Goal: Task Accomplishment & Management: Complete application form

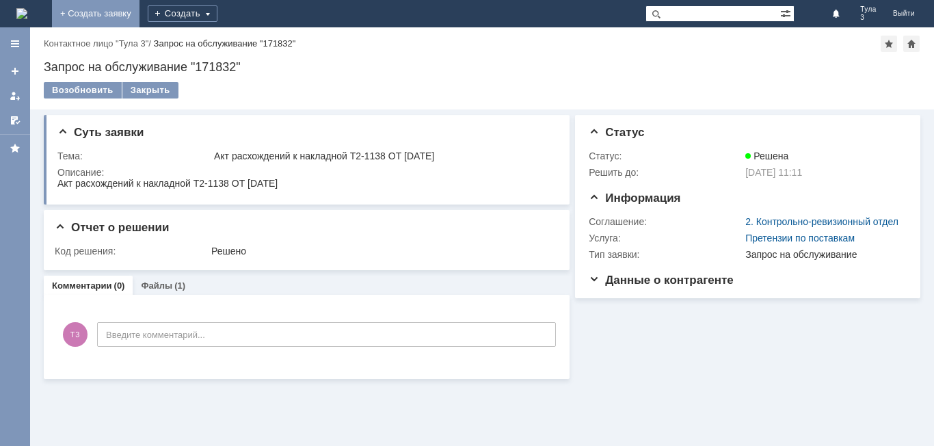
click at [139, 7] on link "+ Создать заявку" at bounding box center [95, 13] width 87 height 27
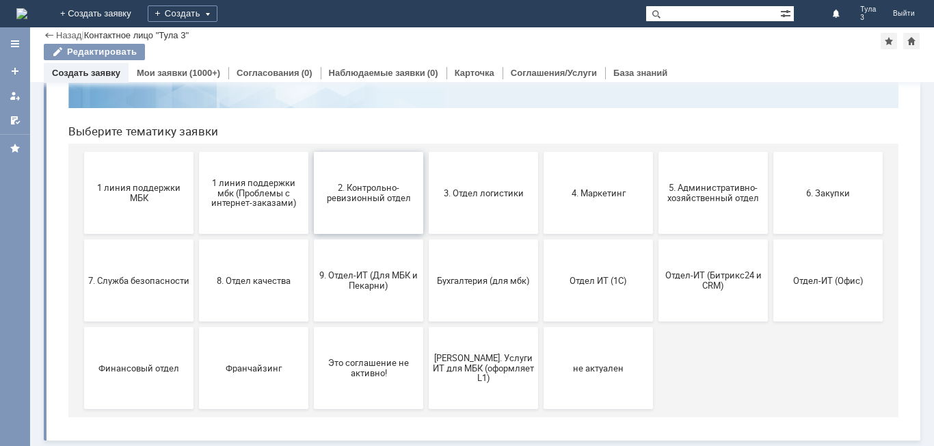
scroll to position [111, 0]
click at [144, 285] on span "7. Служба безопасности" at bounding box center [138, 280] width 101 height 10
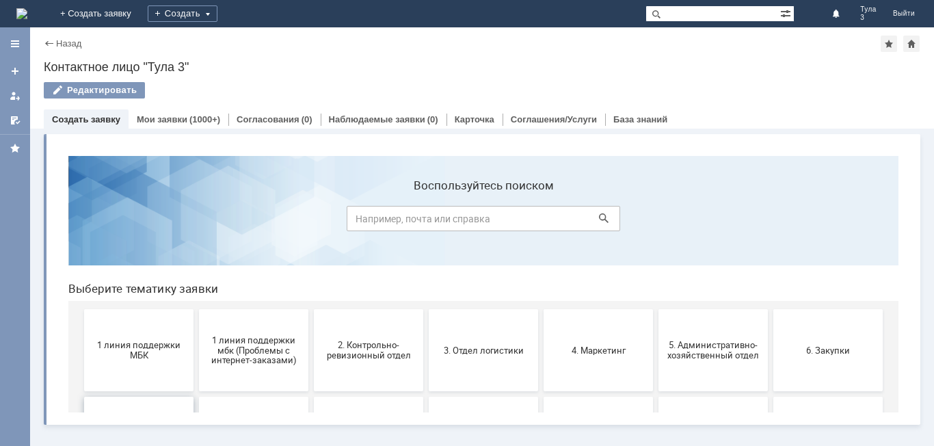
scroll to position [0, 0]
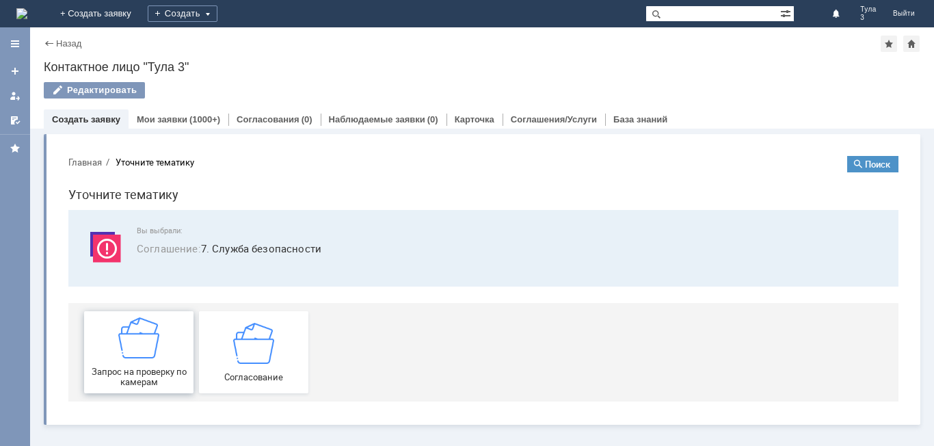
click at [137, 360] on div "Запрос на проверку по камерам" at bounding box center [138, 352] width 101 height 70
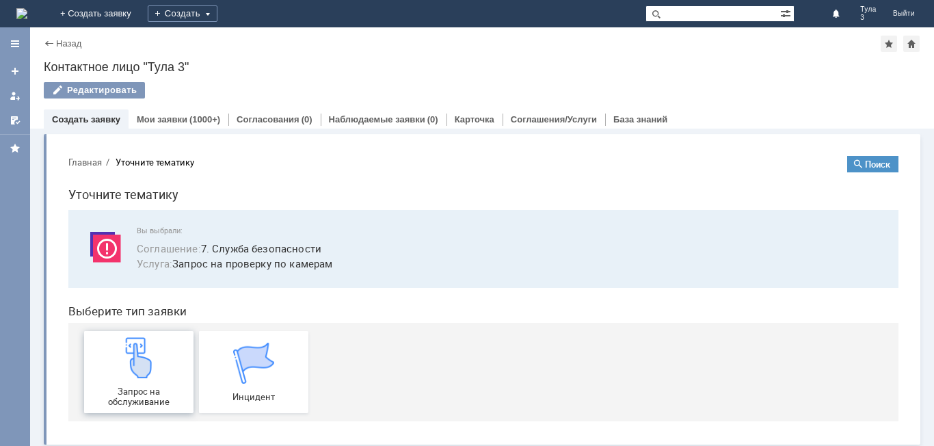
click at [144, 373] on img at bounding box center [138, 357] width 41 height 41
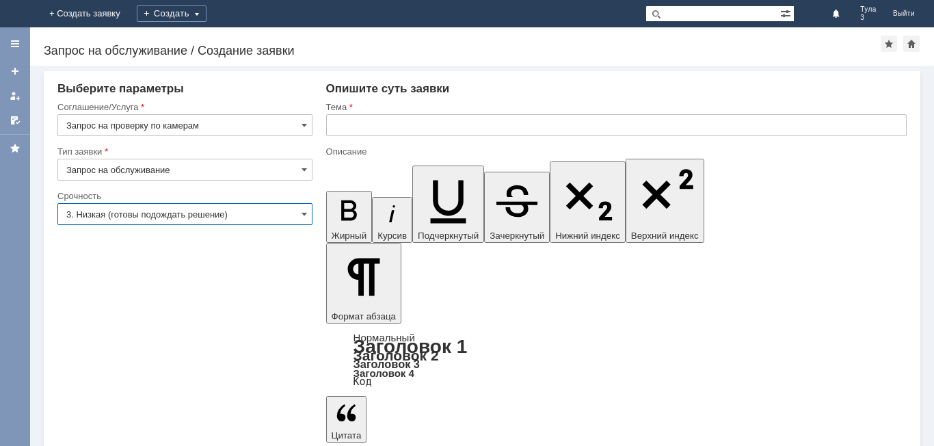
drag, startPoint x: 171, startPoint y: 213, endPoint x: 167, endPoint y: 224, distance: 10.8
click at [170, 213] on input "3. Низкая (готовы подождать решение)" at bounding box center [184, 214] width 255 height 22
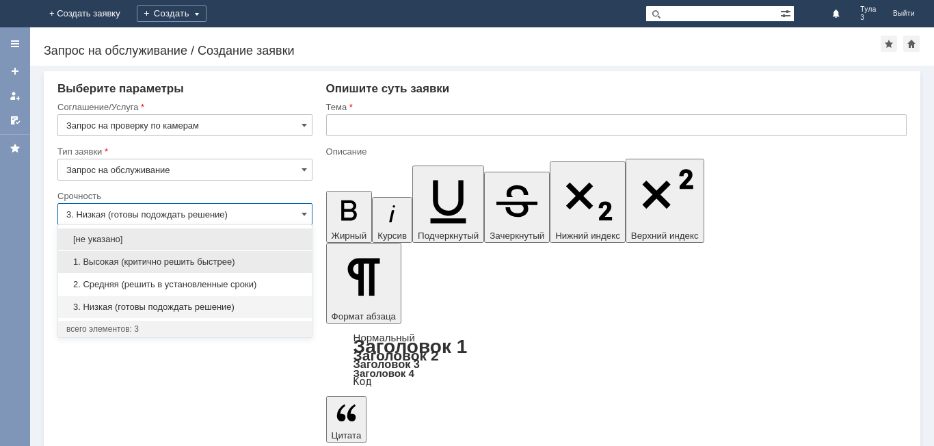
click at [125, 263] on span "1. Высокая (критично решить быстрее)" at bounding box center [184, 261] width 237 height 11
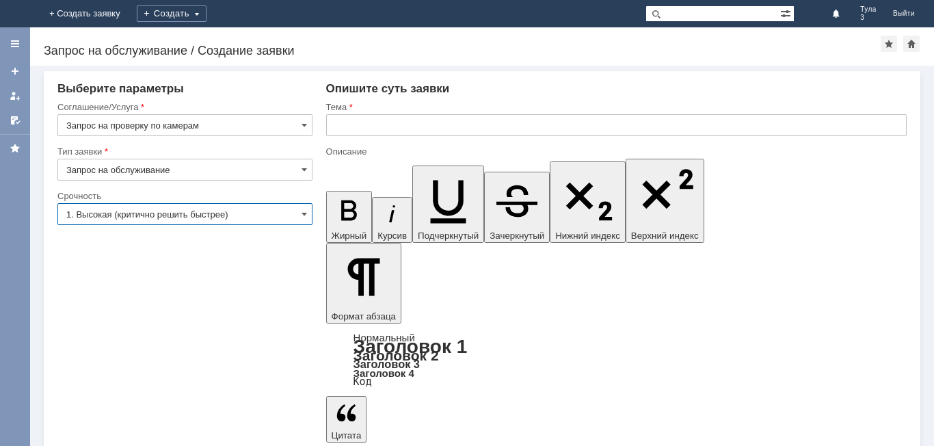
type input "1. Высокая (критично решить быстрее)"
click at [347, 122] on input "text" at bounding box center [616, 125] width 580 height 22
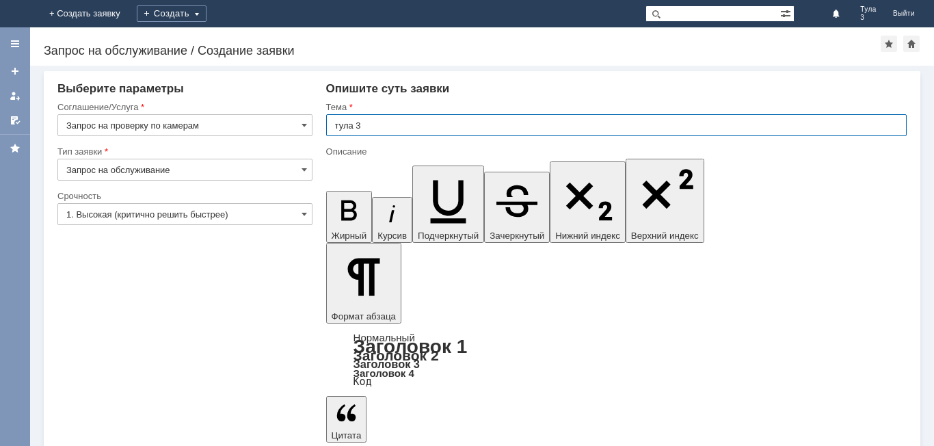
type input "тула 3"
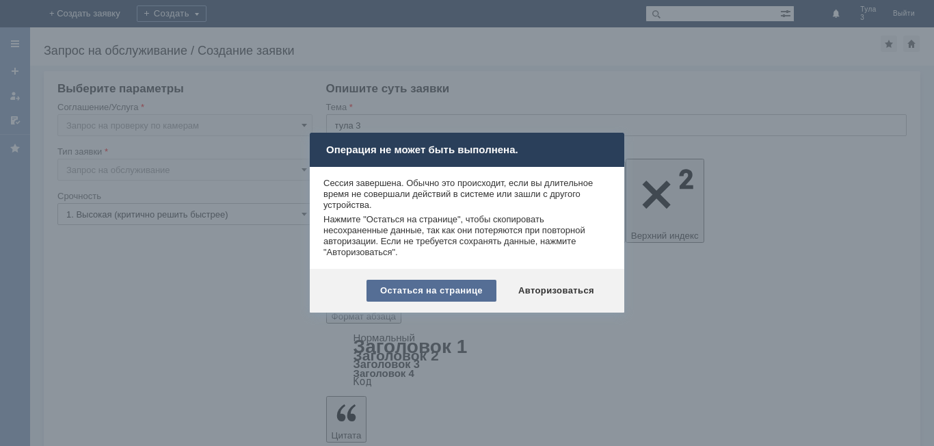
click at [425, 286] on div "Остаться на странице" at bounding box center [431, 291] width 130 height 22
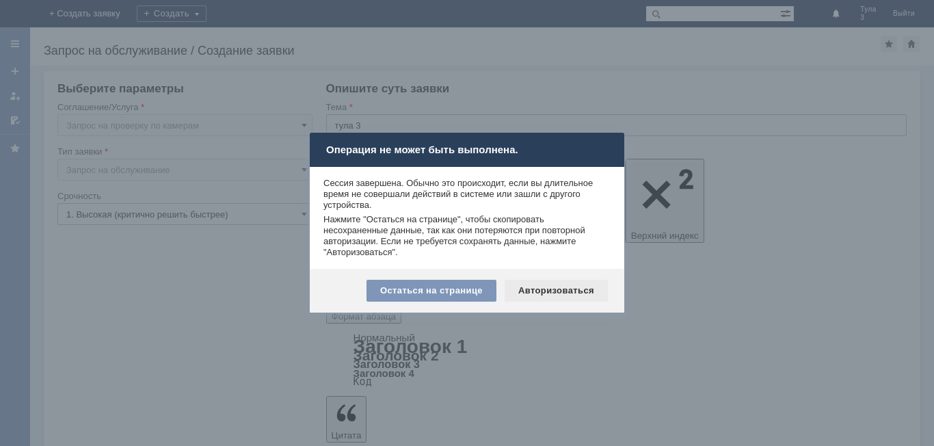
click at [522, 293] on div "Авторизоваться" at bounding box center [555, 291] width 103 height 22
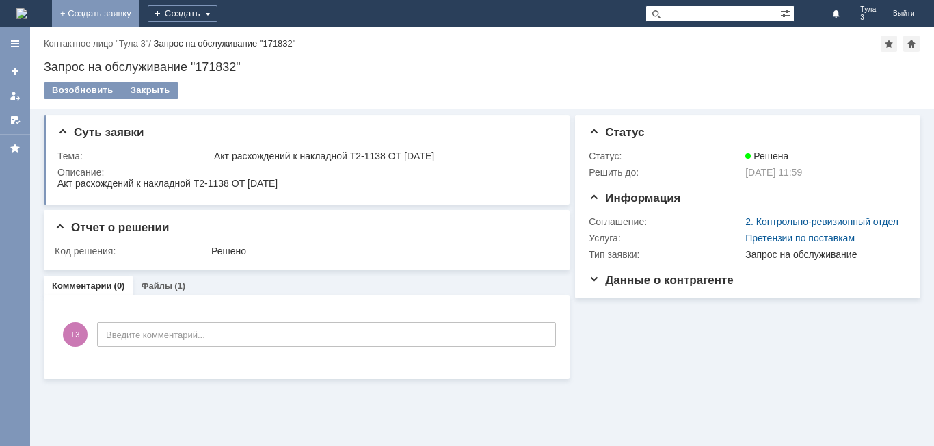
click at [139, 13] on link "+ Создать заявку" at bounding box center [95, 13] width 87 height 27
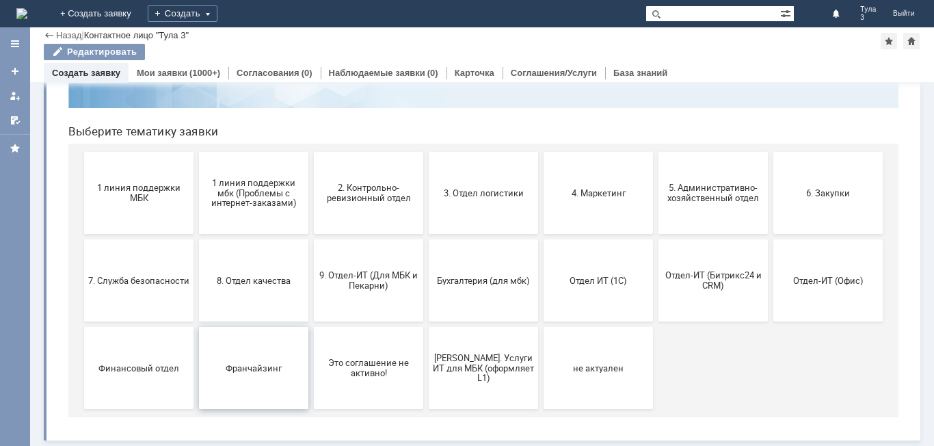
scroll to position [111, 0]
click at [115, 282] on span "7. Служба безопасности" at bounding box center [138, 280] width 101 height 10
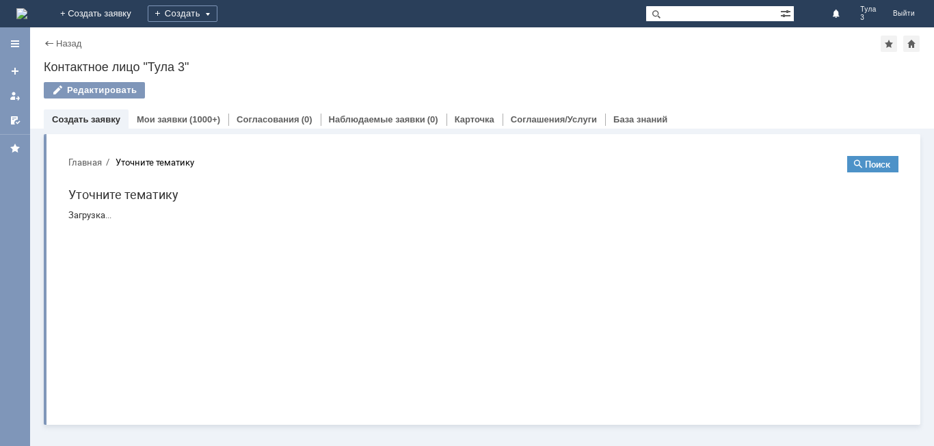
scroll to position [0, 0]
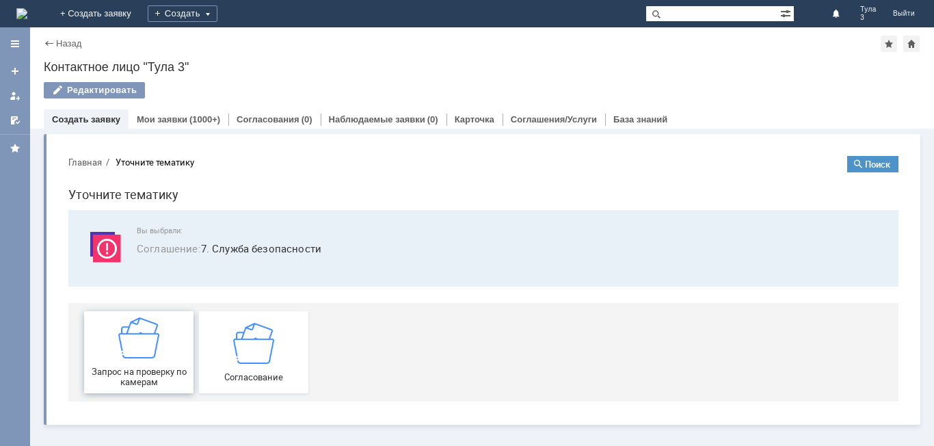
click at [139, 359] on div "Запрос на проверку по камерам" at bounding box center [138, 352] width 101 height 70
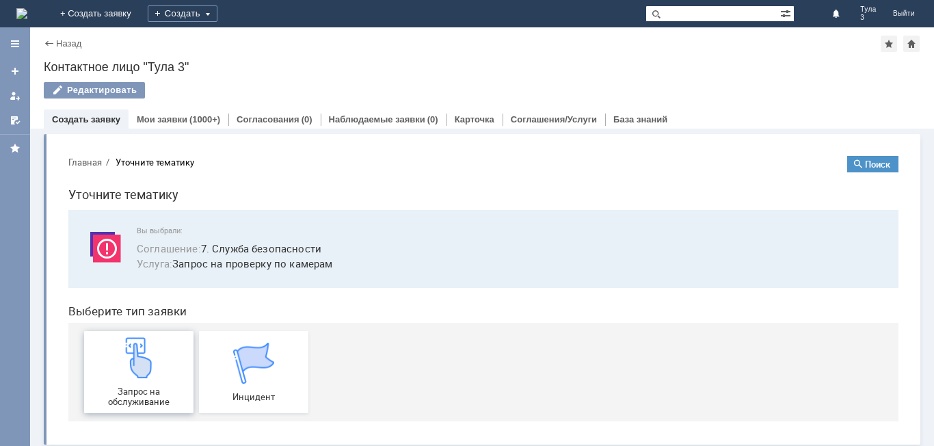
click at [142, 387] on span "Запрос на обслуживание" at bounding box center [138, 396] width 101 height 21
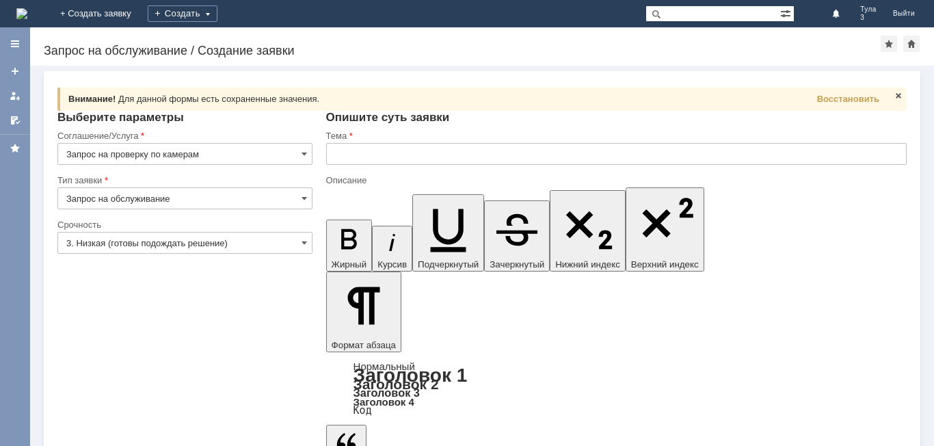
click at [217, 238] on input "3. Низкая (готовы подождать решение)" at bounding box center [184, 243] width 255 height 22
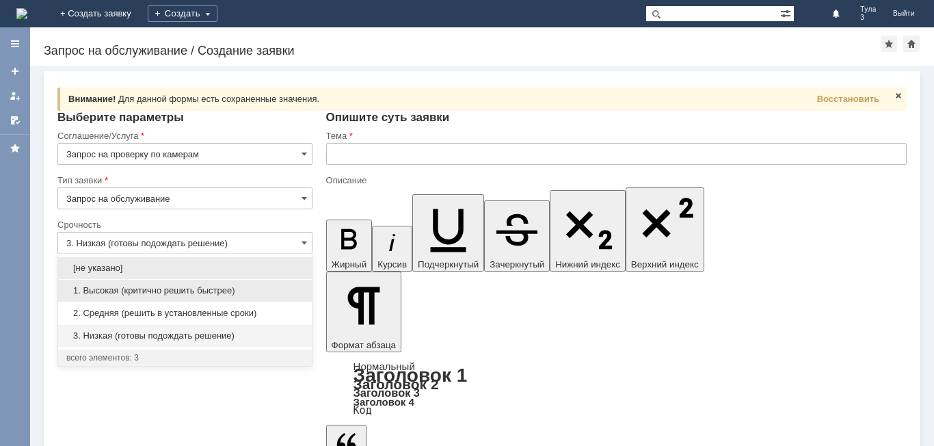
click at [117, 286] on span "1. Высокая (критично решить быстрее)" at bounding box center [184, 290] width 237 height 11
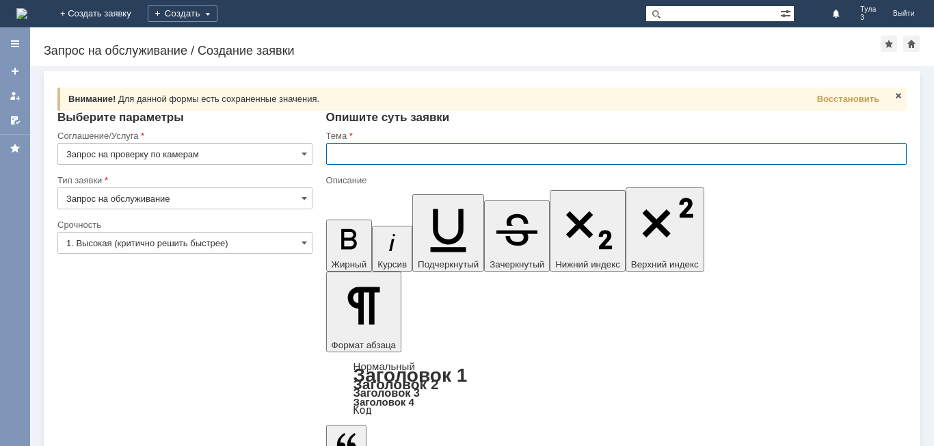
type input "1. Высокая (критично решить быстрее)"
click at [373, 152] on input "text" at bounding box center [616, 154] width 580 height 22
type input "Тула 3"
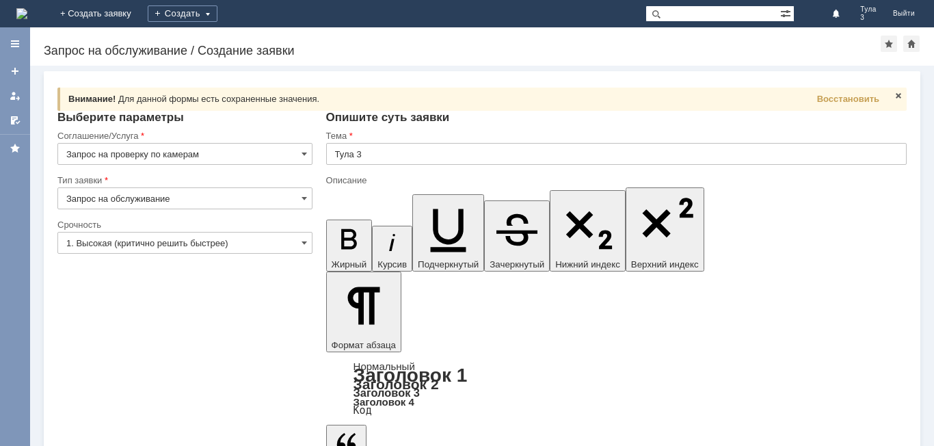
drag, startPoint x: 686, startPoint y: 3803, endPoint x: 701, endPoint y: 3771, distance: 36.4
drag, startPoint x: 686, startPoint y: 3765, endPoint x: 697, endPoint y: 3760, distance: 12.8
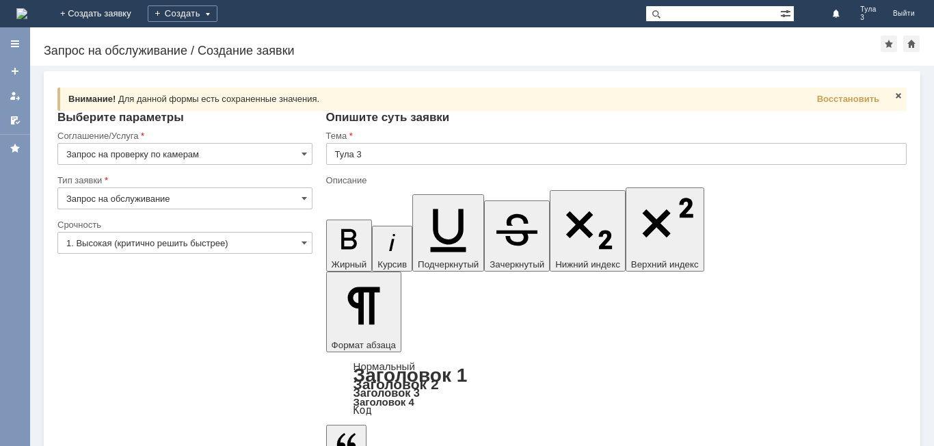
drag, startPoint x: 688, startPoint y: 3764, endPoint x: 722, endPoint y: 3760, distance: 34.4
drag, startPoint x: 751, startPoint y: 3766, endPoint x: 1102, endPoint y: 3953, distance: 397.2
drag, startPoint x: 678, startPoint y: 3775, endPoint x: 687, endPoint y: 3773, distance: 9.3
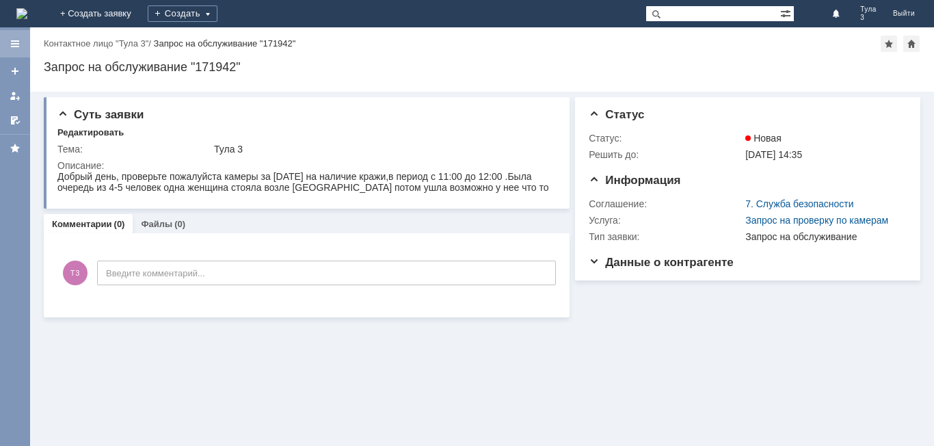
click at [18, 40] on div at bounding box center [15, 43] width 11 height 11
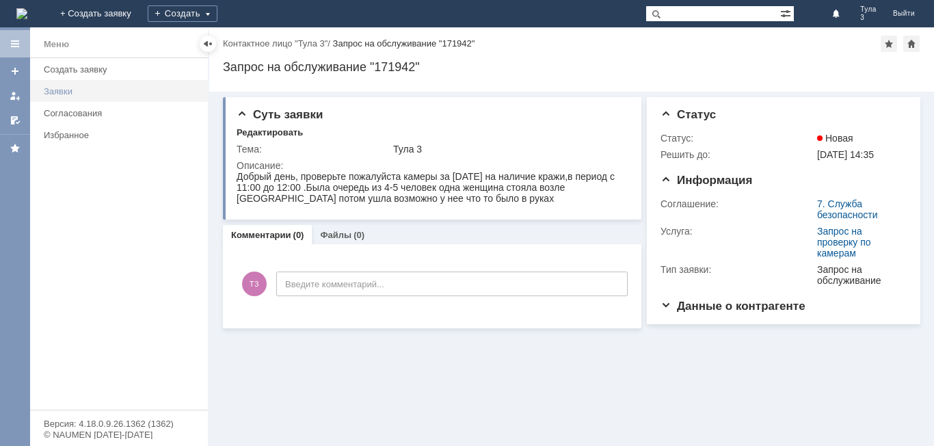
click at [72, 90] on div "Заявки" at bounding box center [122, 91] width 156 height 10
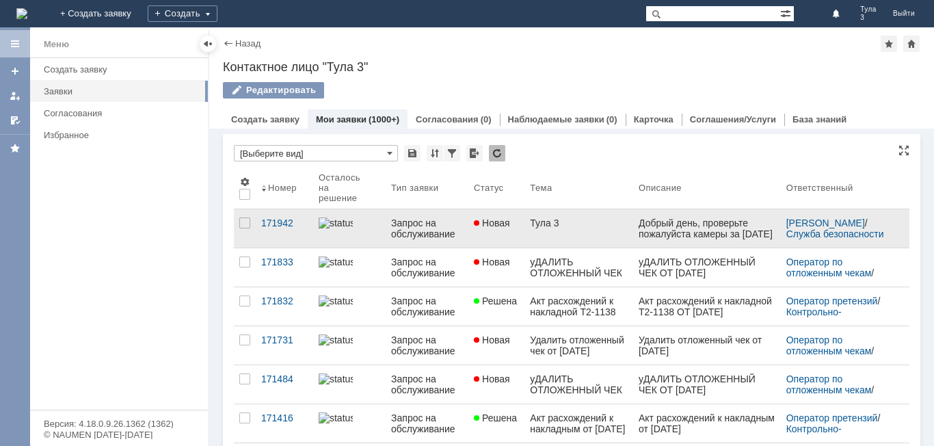
click at [423, 222] on div "Запрос на обслуживание" at bounding box center [427, 228] width 72 height 22
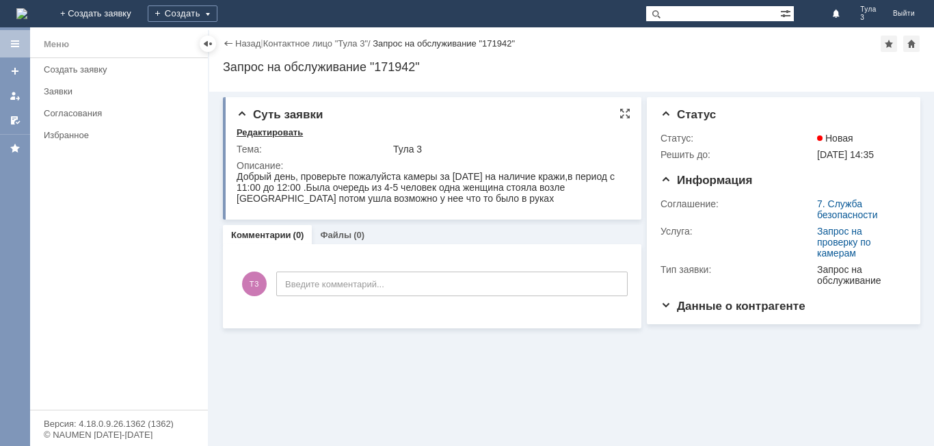
click at [263, 131] on div "Редактировать" at bounding box center [270, 132] width 66 height 11
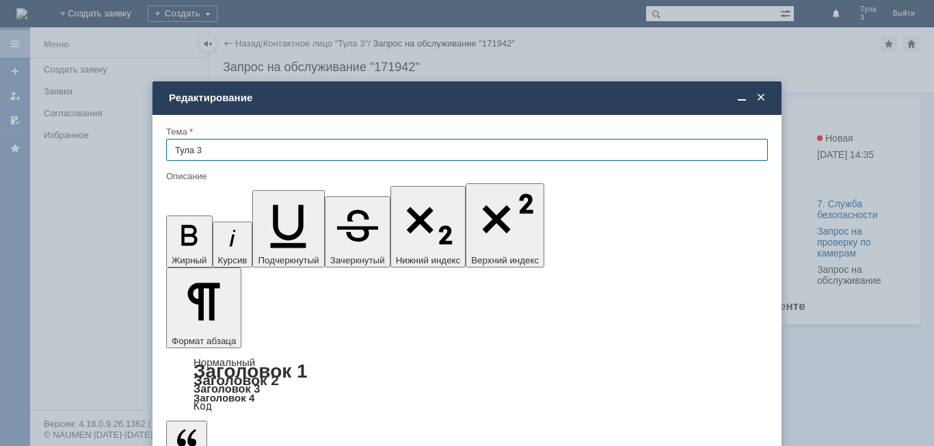
click at [768, 96] on div "Редактирование" at bounding box center [466, 98] width 629 height 16
click at [765, 96] on span at bounding box center [761, 98] width 14 height 12
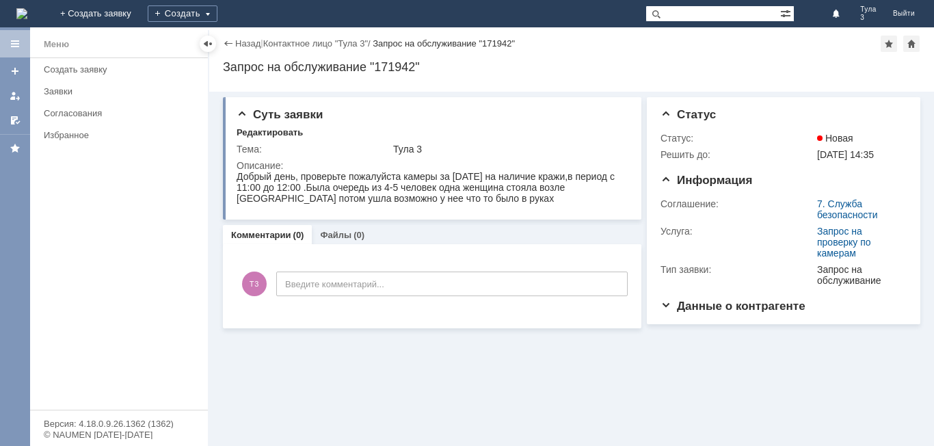
click at [164, 274] on div "Меню Создать заявку Заявки Согласования Избранное" at bounding box center [119, 233] width 178 height 351
click at [12, 46] on div at bounding box center [15, 43] width 11 height 11
